Goal: Check status: Check status

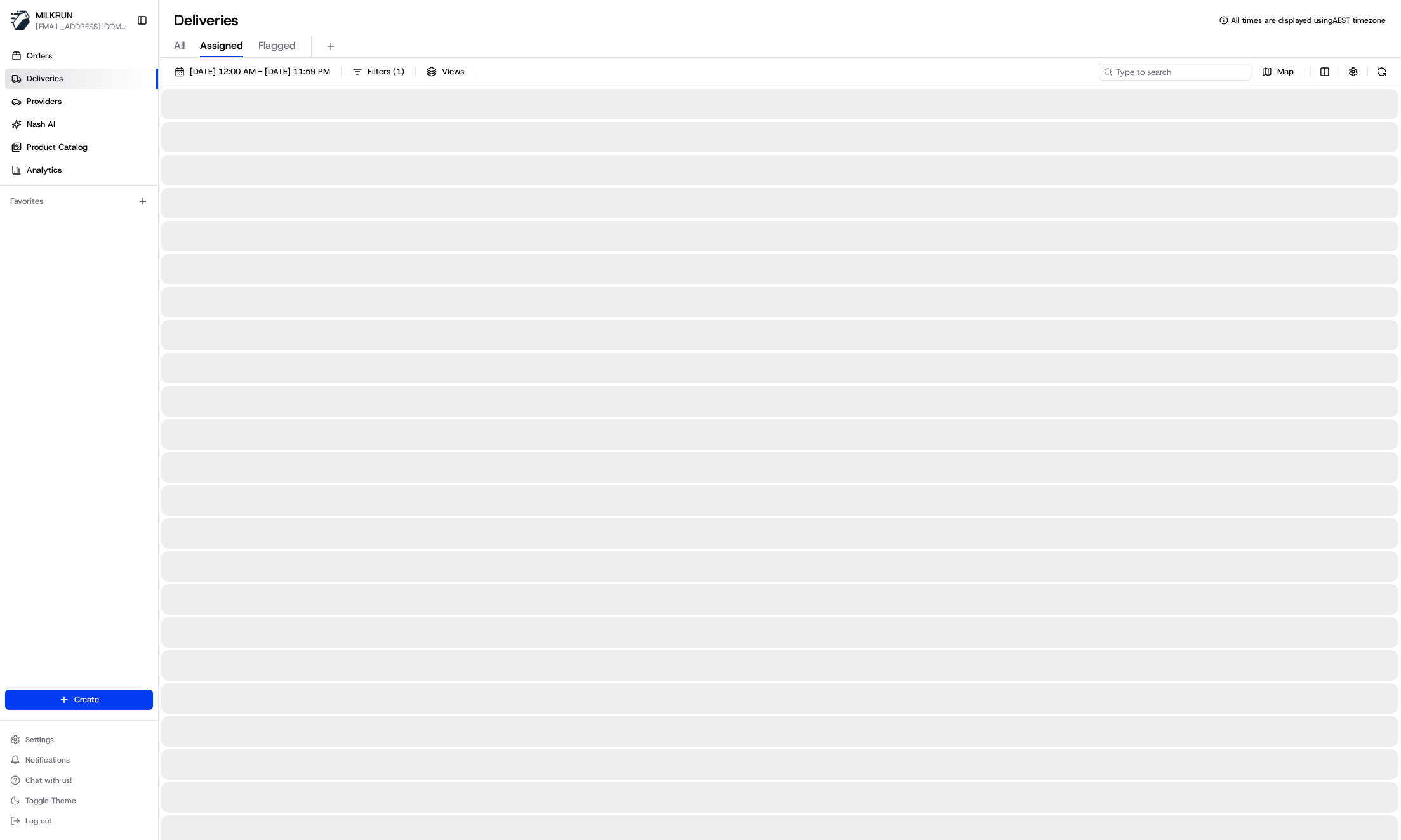
click at [1188, 75] on input at bounding box center [1175, 72] width 153 height 17
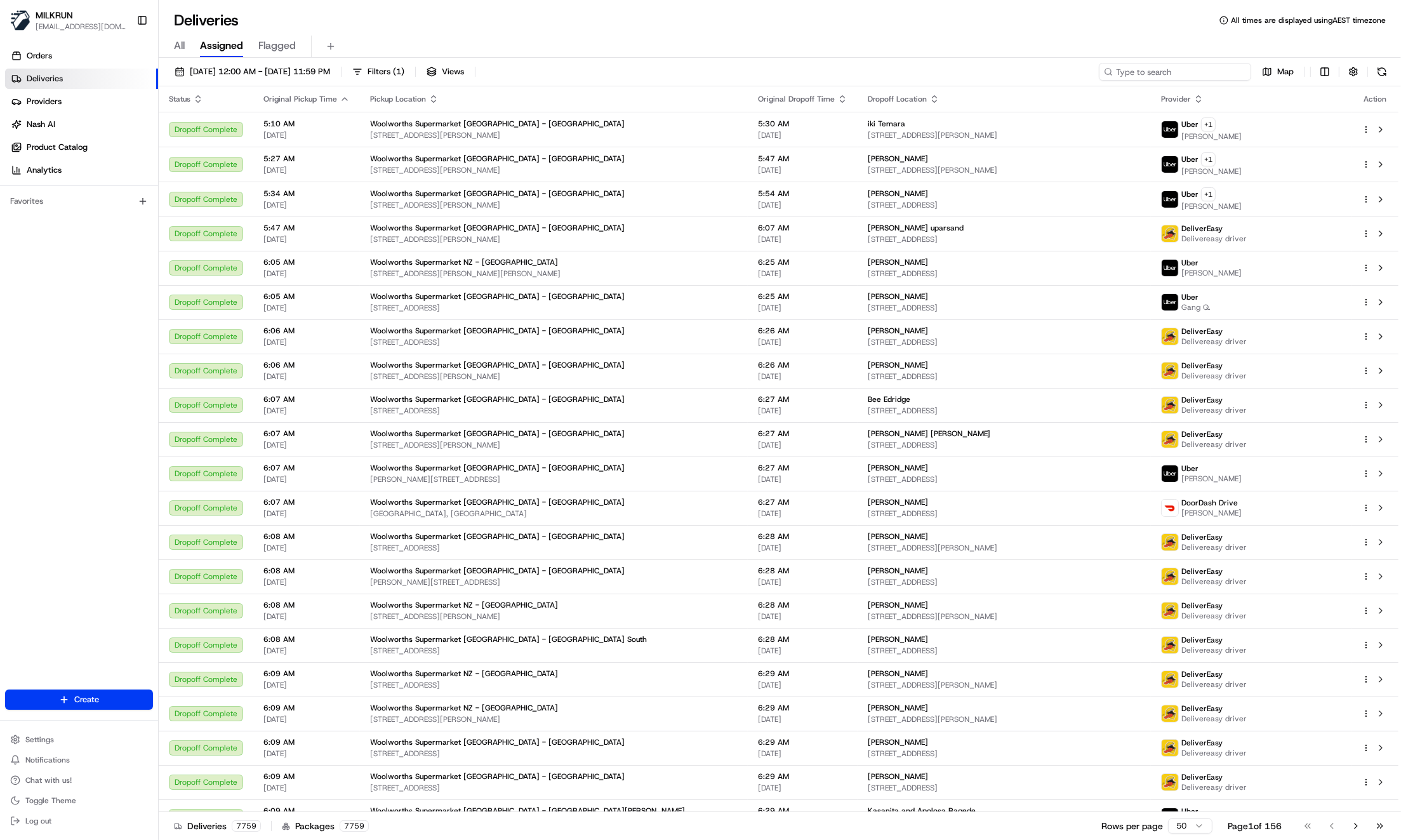
paste input "c4af9374-61b9-4db3-bfea-970e07c73444"
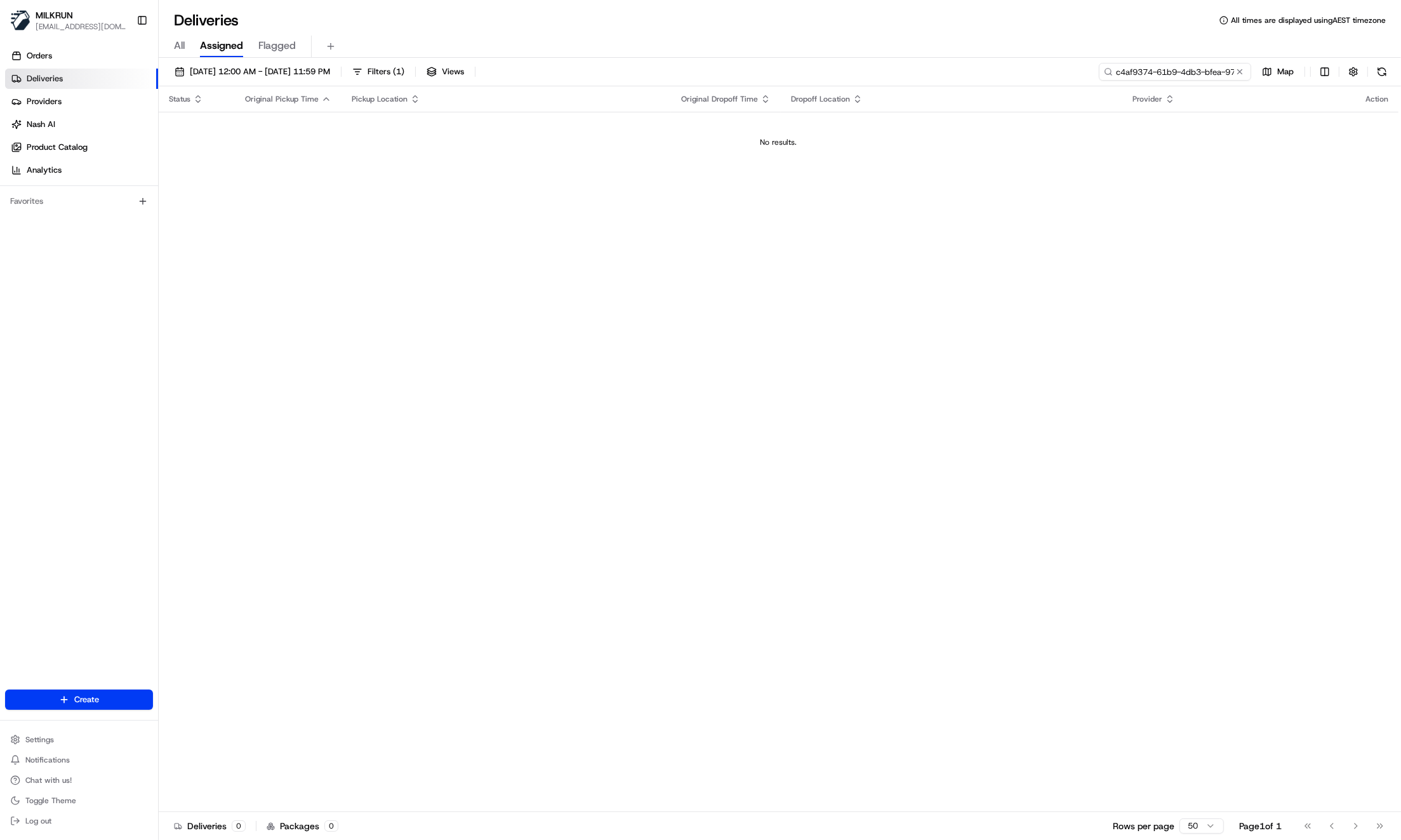
click at [1228, 75] on input "c4af9374-61b9-4db3-bfea-970e07c73444" at bounding box center [1175, 72] width 153 height 17
paste input "f01342ec-3165-44a7-8625-3419c46e4380"
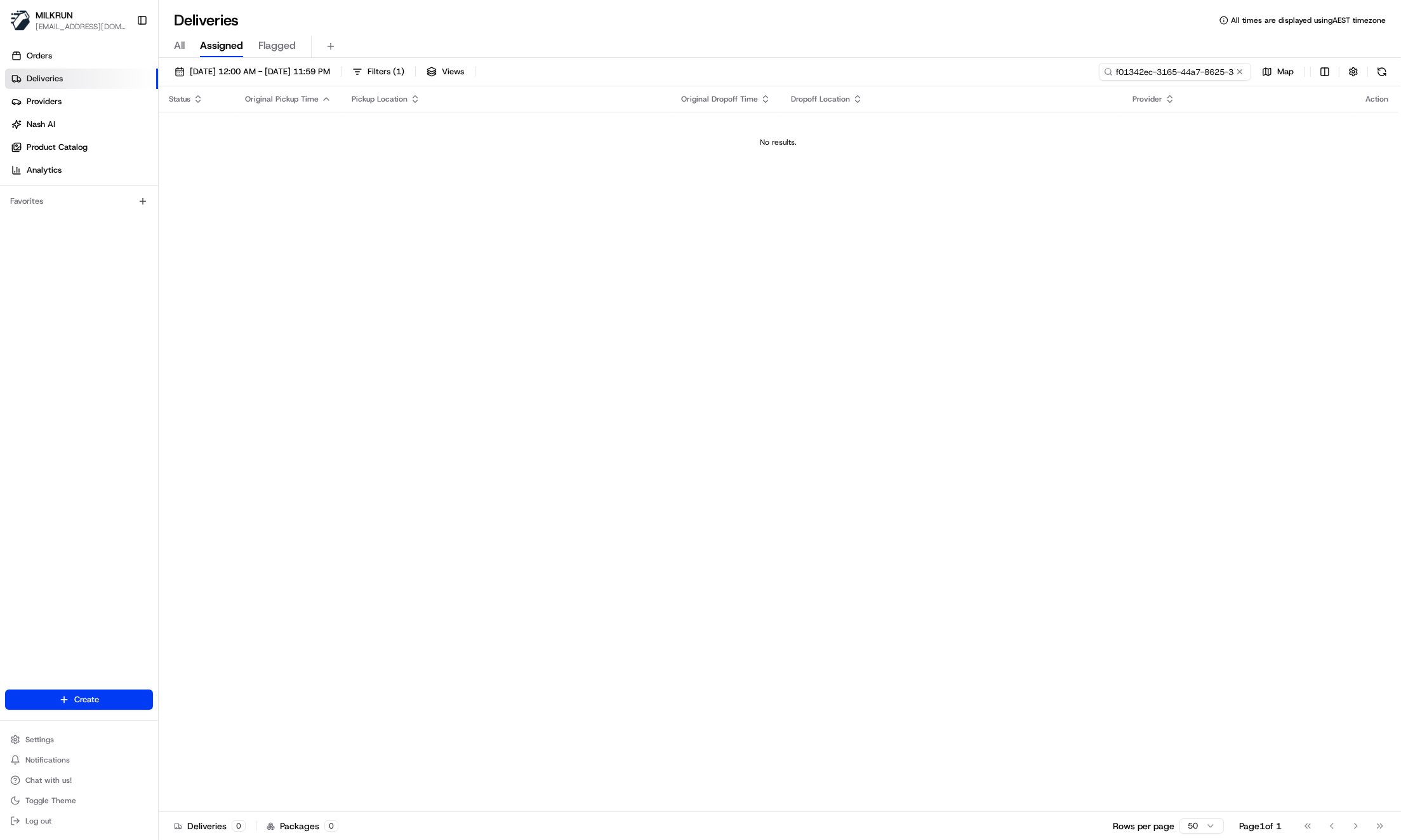
scroll to position [0, 62]
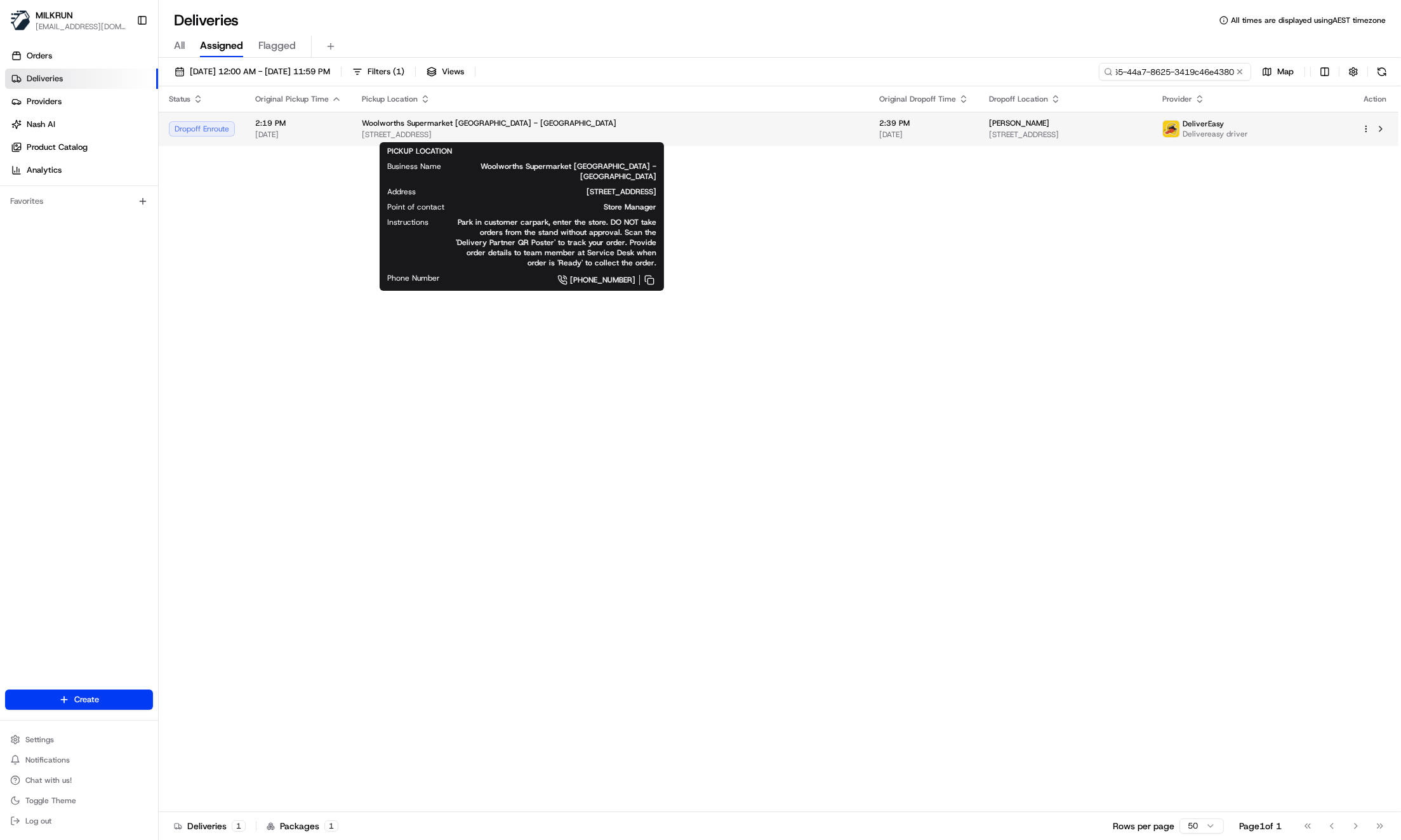
type input "f01342ec-3165-44a7-8625-3419c46e4380"
click at [644, 132] on span "[STREET_ADDRESS]" at bounding box center [610, 134] width 497 height 10
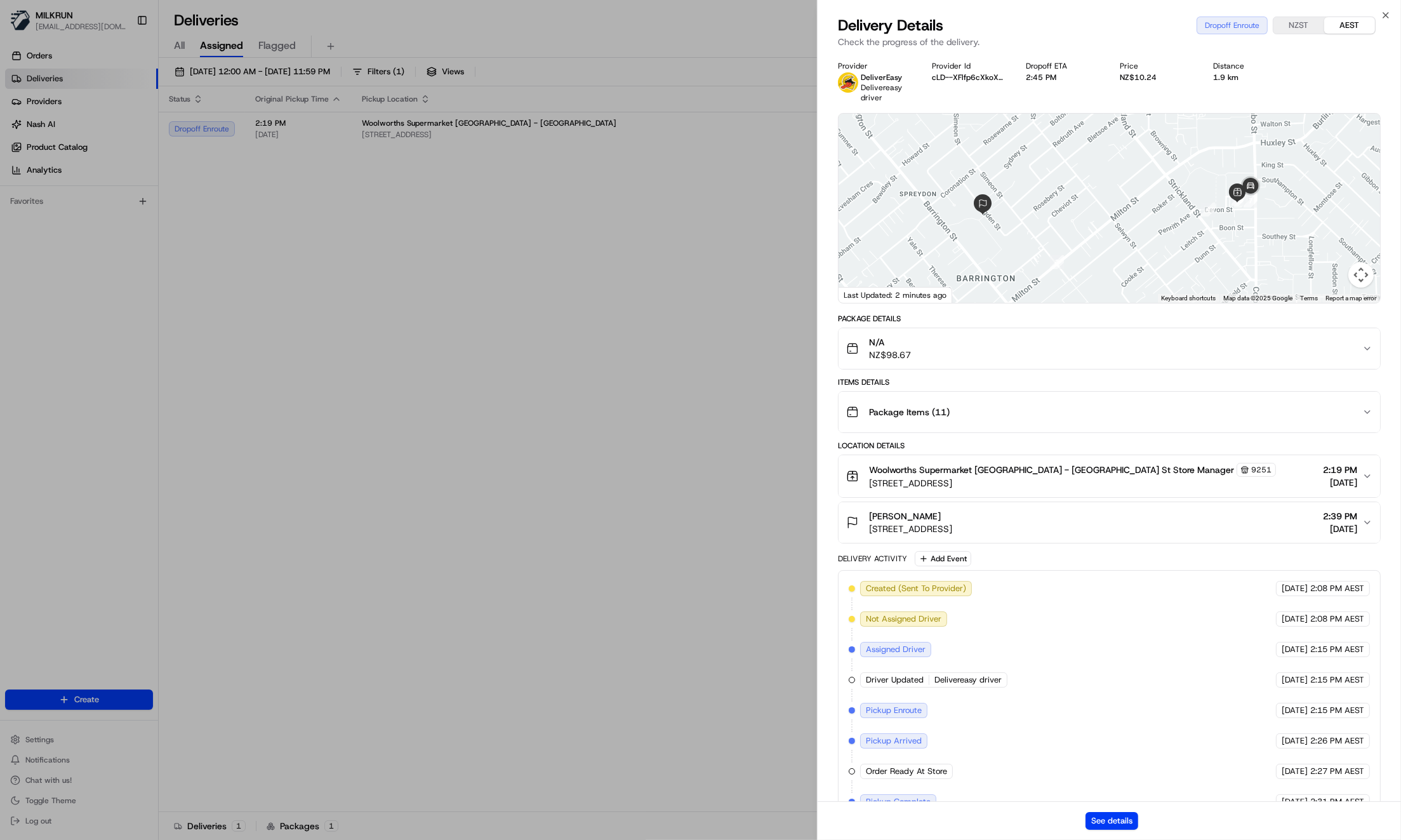
scroll to position [52, 0]
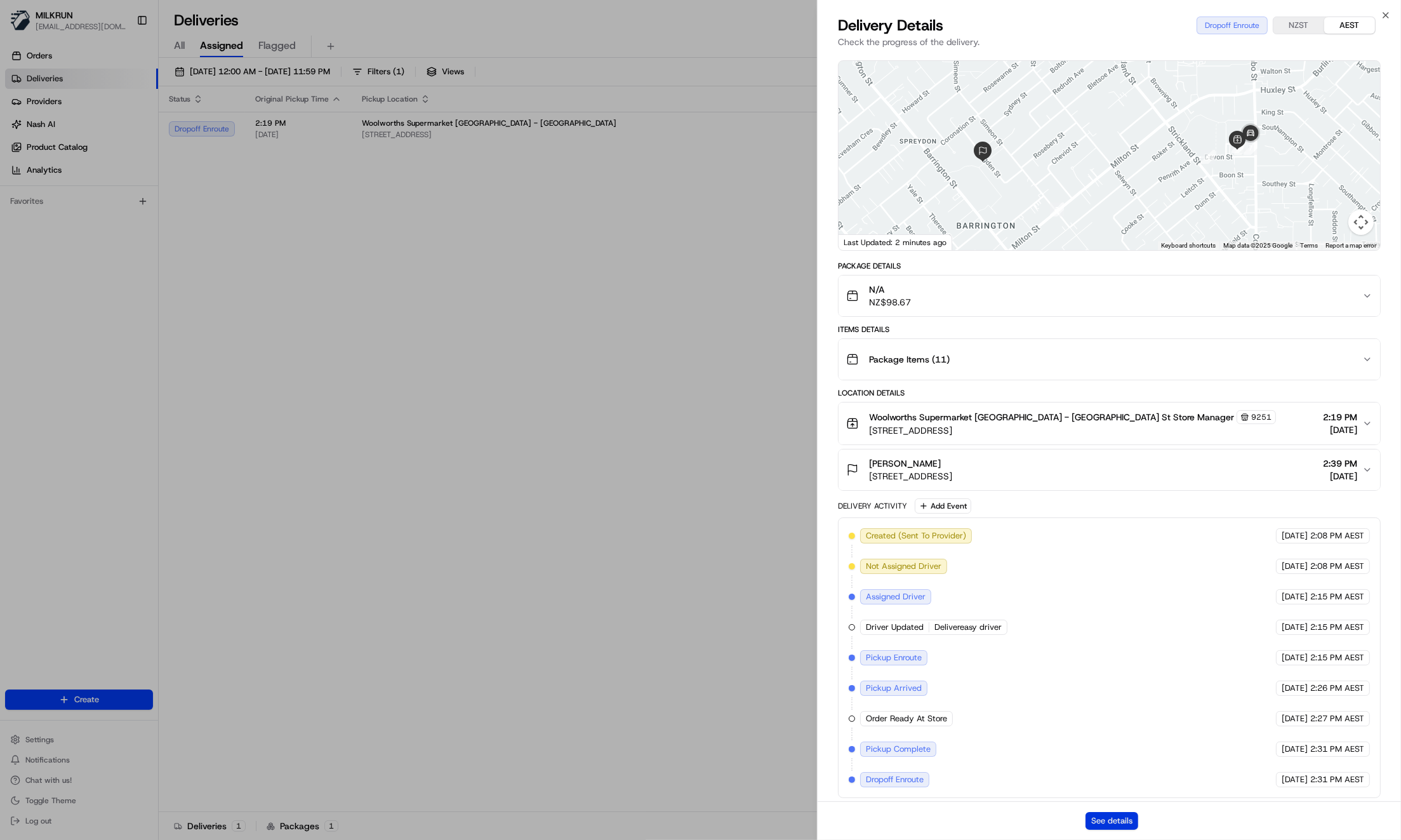
click at [1106, 825] on button "See details" at bounding box center [1111, 821] width 52 height 17
click at [1108, 821] on button "See details" at bounding box center [1111, 821] width 52 height 17
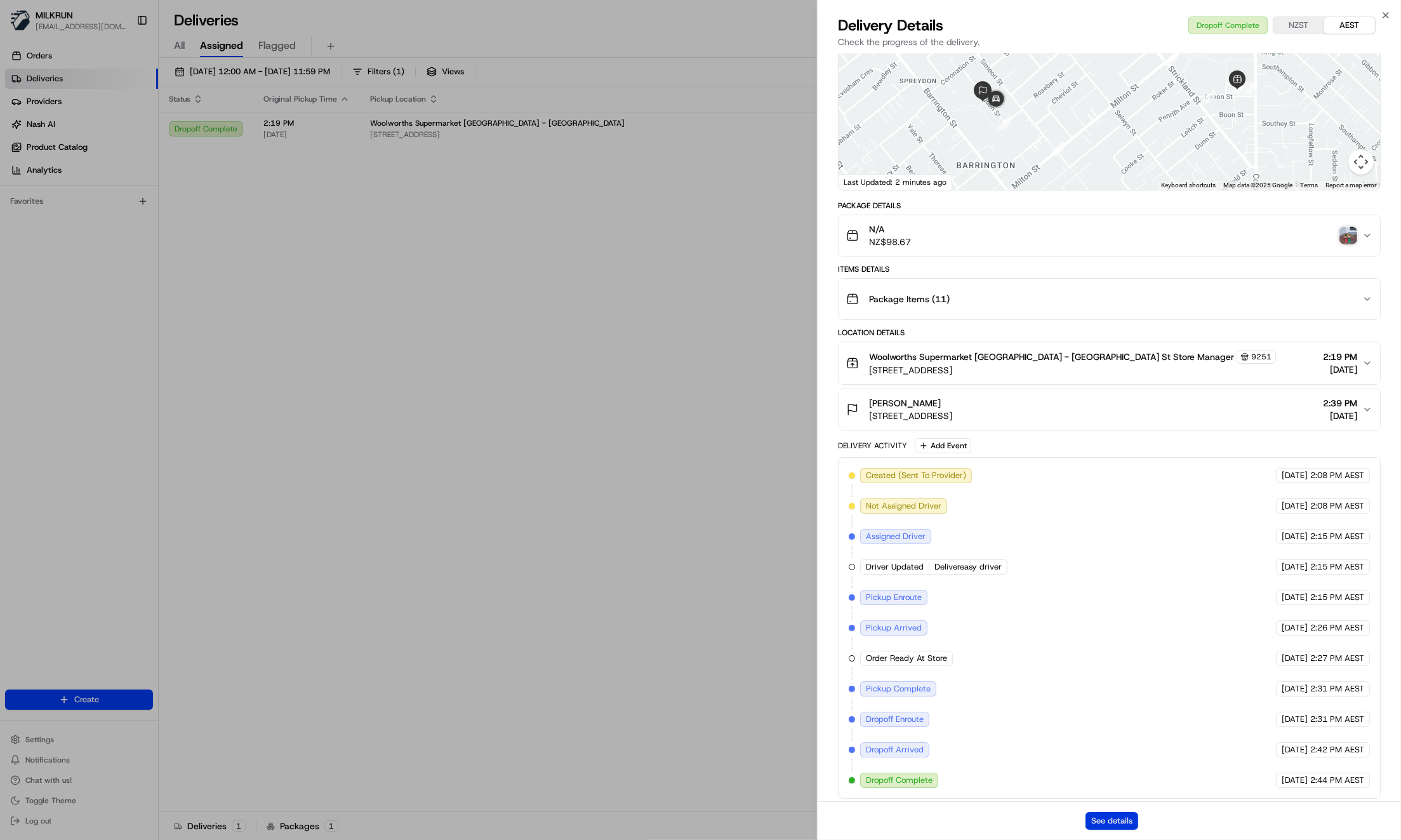
click at [1117, 819] on button "See details" at bounding box center [1111, 821] width 52 height 17
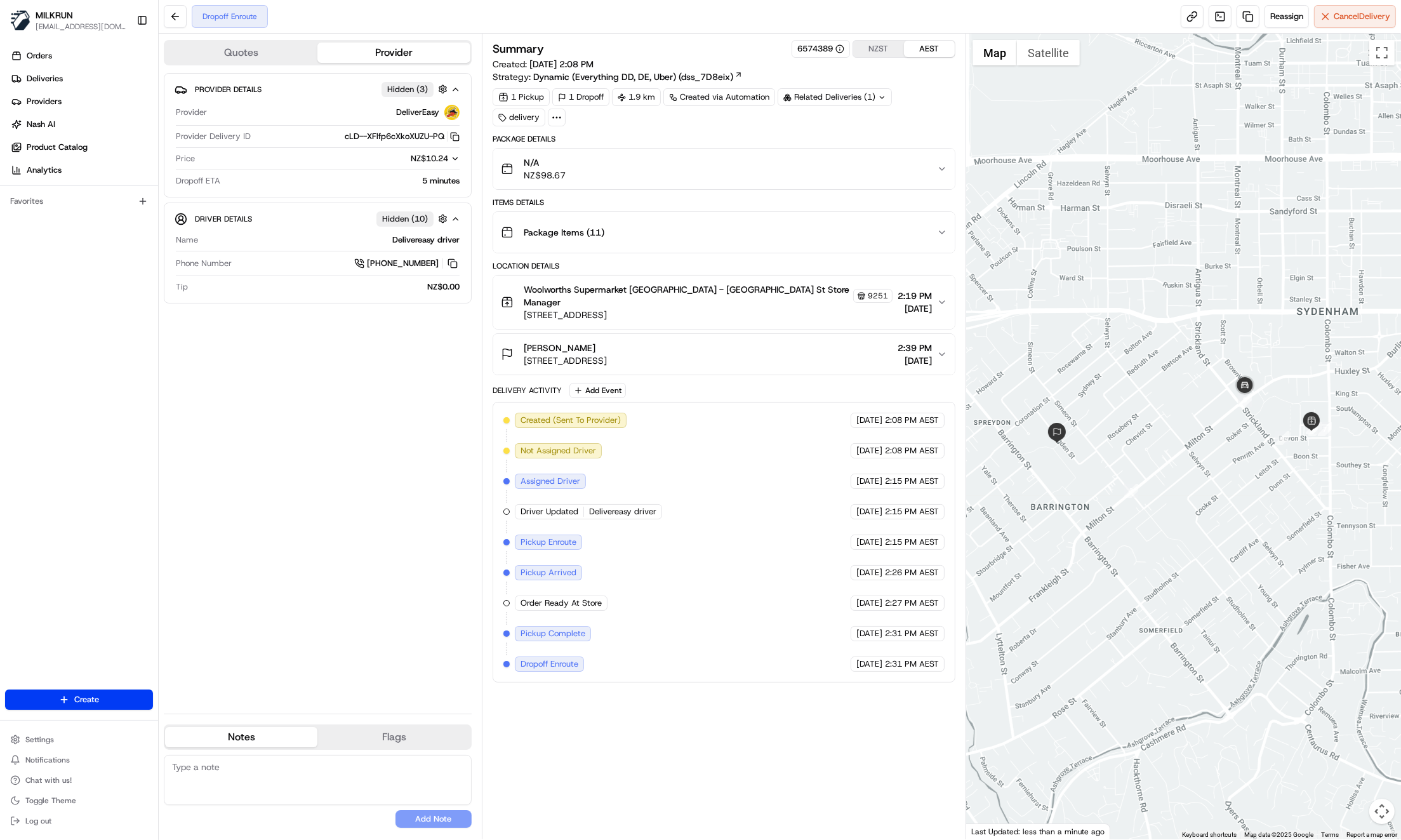
drag, startPoint x: 525, startPoint y: 346, endPoint x: 765, endPoint y: 349, distance: 240.0
click at [765, 349] on div "sharleen prince 31 Sugden Street, Spreydon, Canterbury Region 8024, NZ 2:39 PM …" at bounding box center [718, 354] width 436 height 26
copy span "[STREET_ADDRESS]"
